Goal: Navigation & Orientation: Go to known website

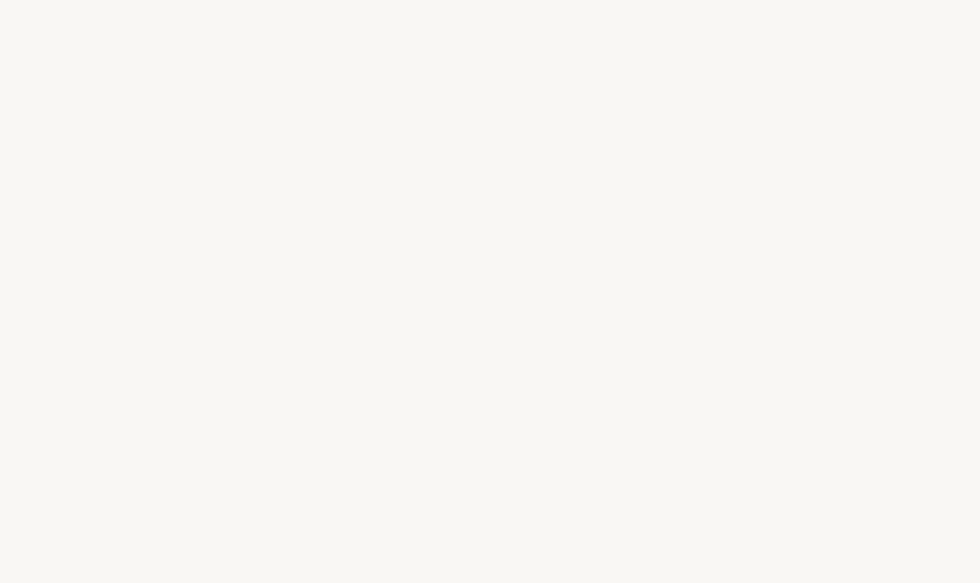
select select "FR"
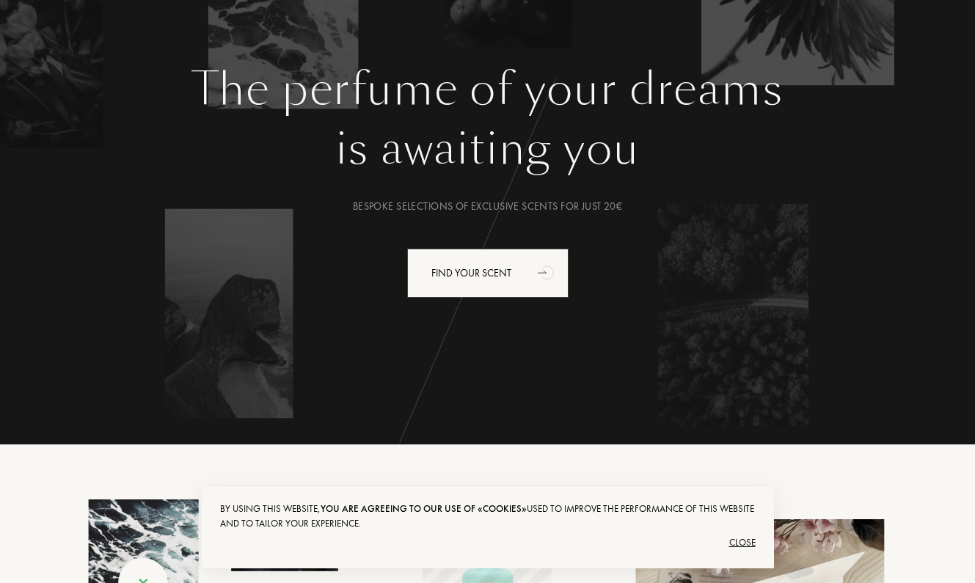
scroll to position [121, 0]
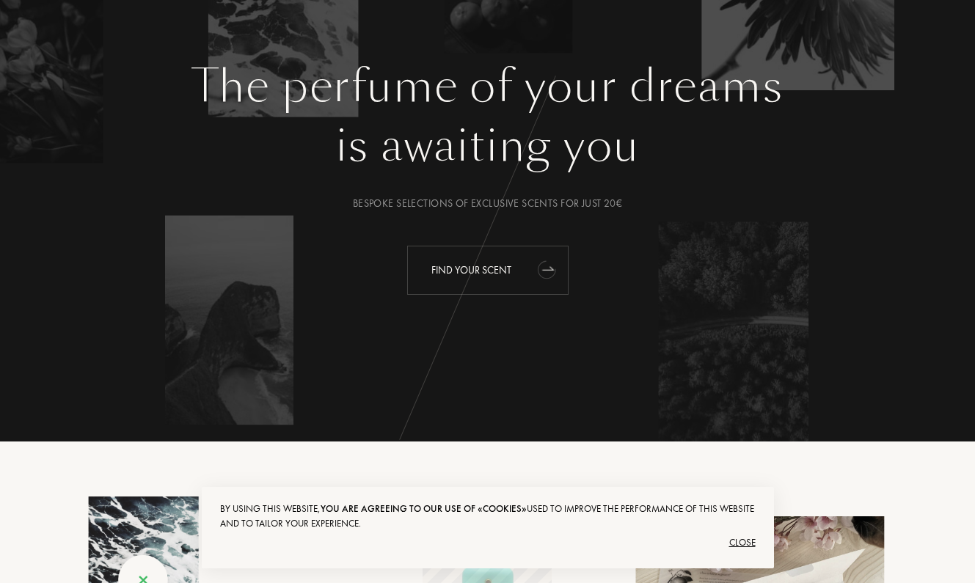
click at [481, 274] on div "Find your scent" at bounding box center [487, 270] width 161 height 49
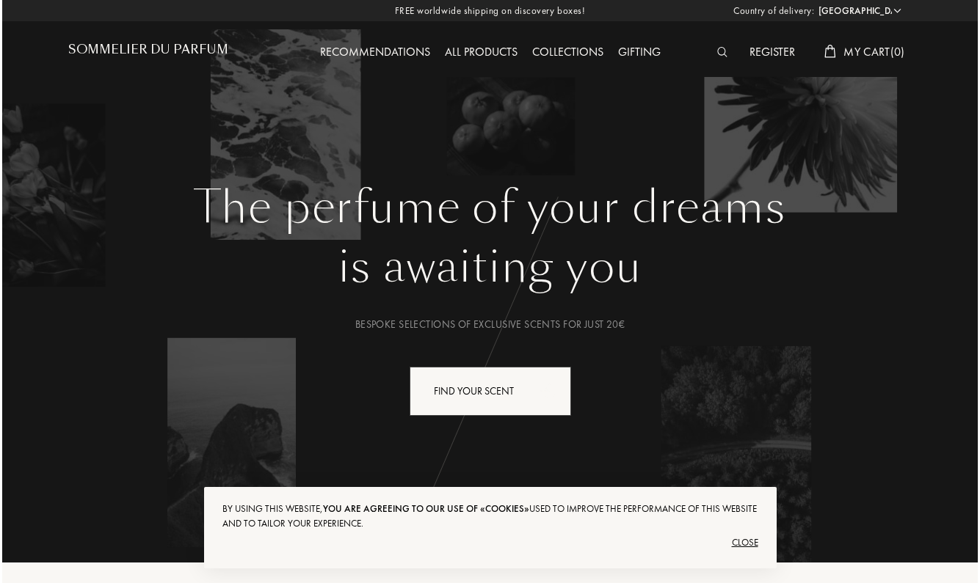
scroll to position [0, 0]
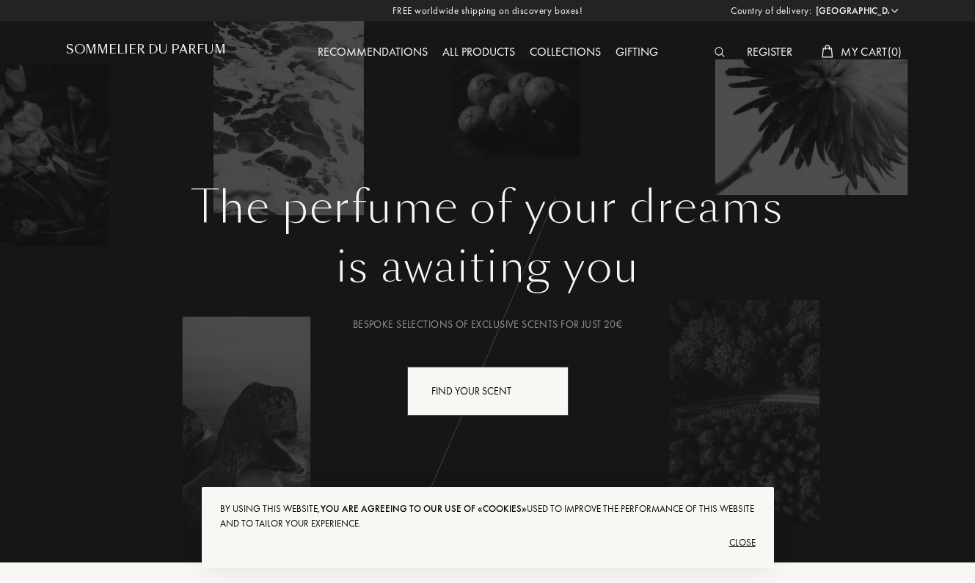
click at [718, 49] on img at bounding box center [720, 52] width 11 height 10
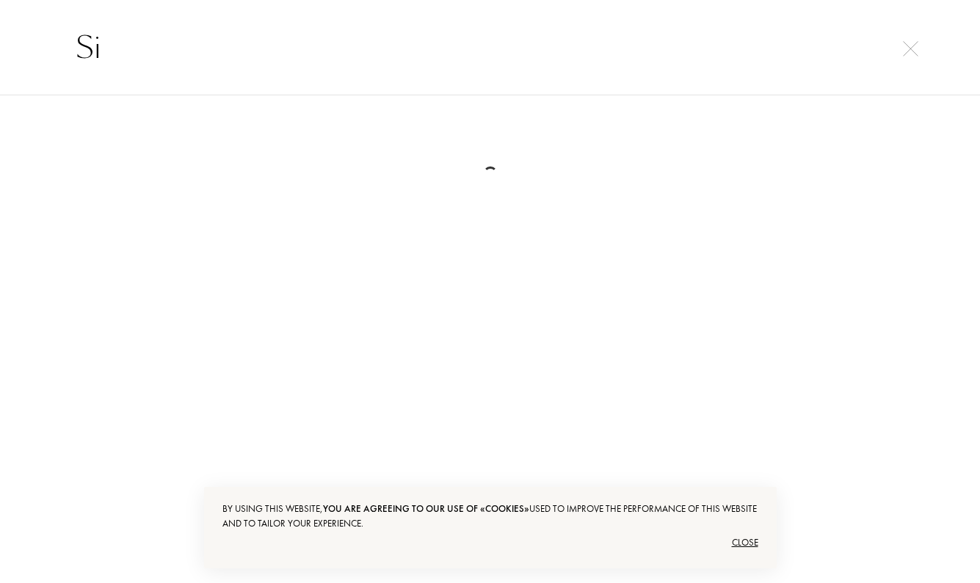
type input "S"
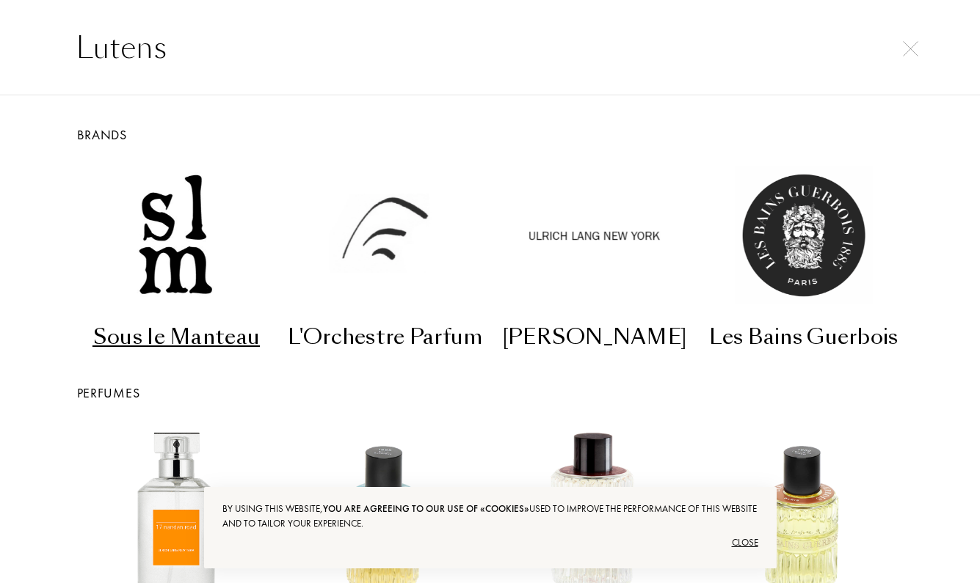
type input "Lutens"
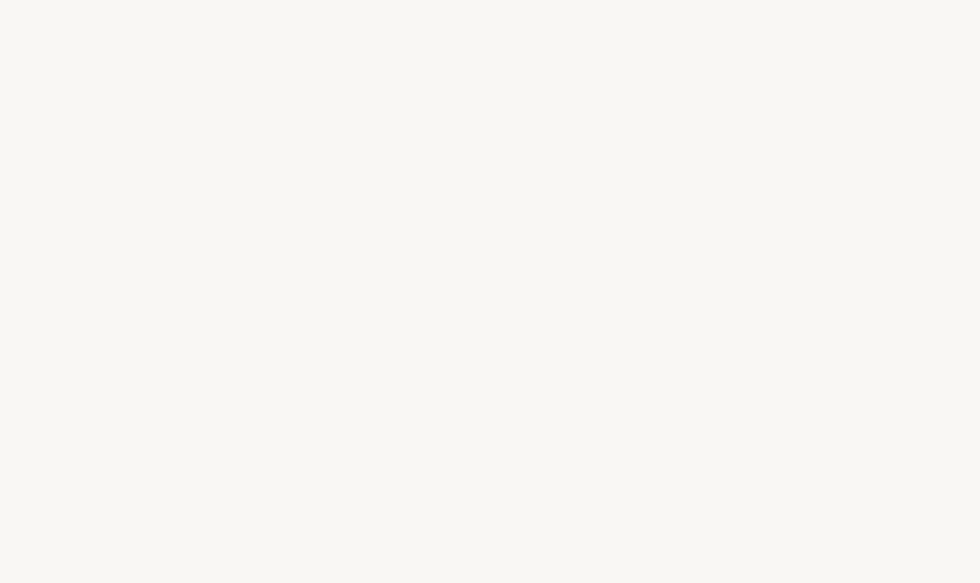
select select "FR"
